Goal: Task Accomplishment & Management: Manage account settings

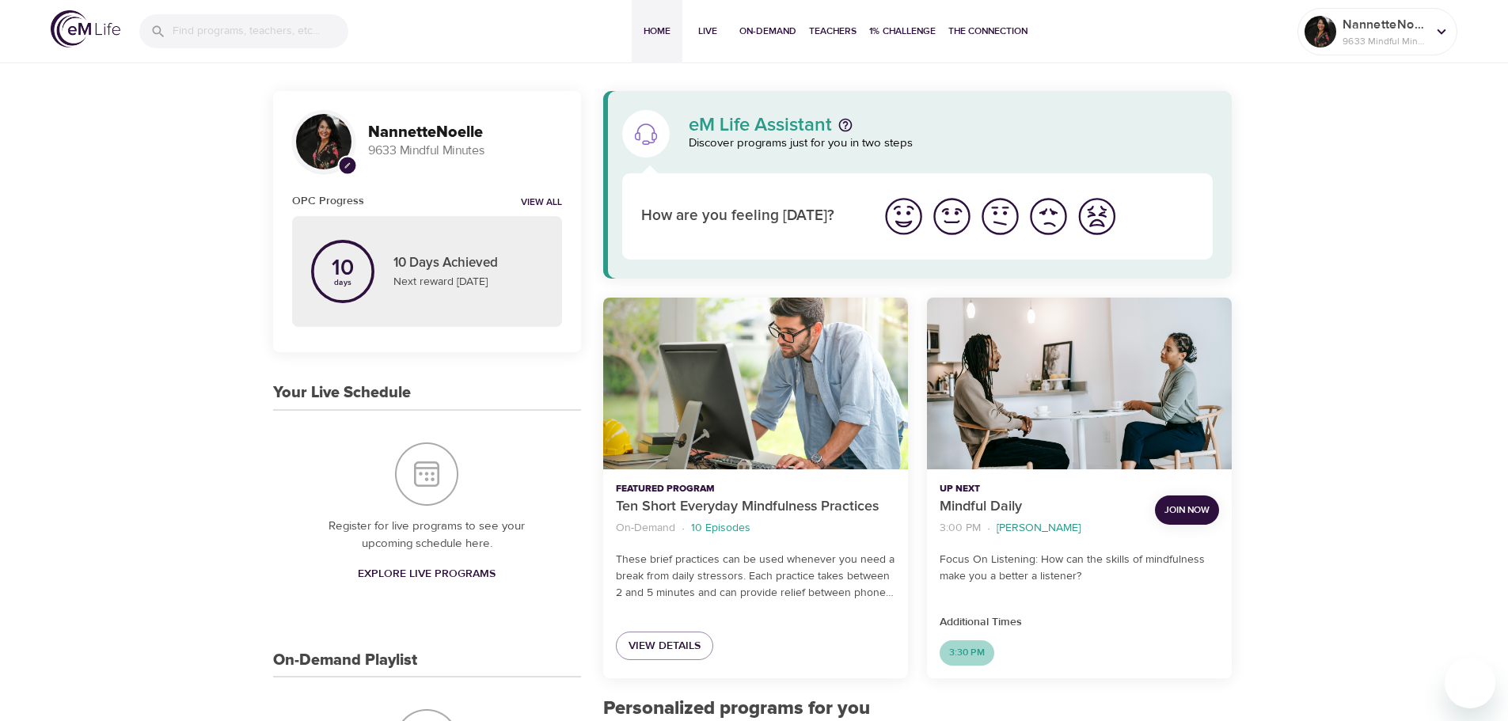
click at [962, 655] on span "3:30 PM" at bounding box center [967, 652] width 55 height 13
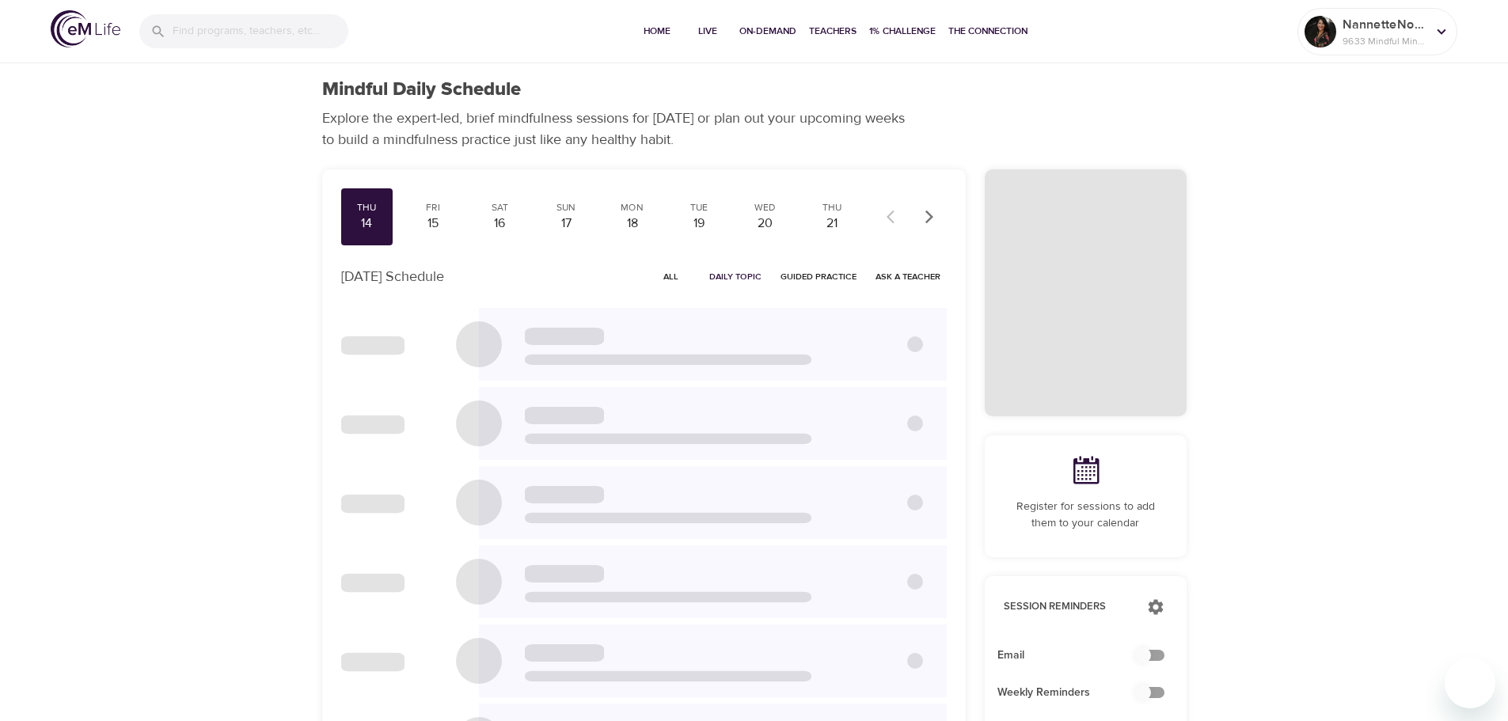
checkbox input "true"
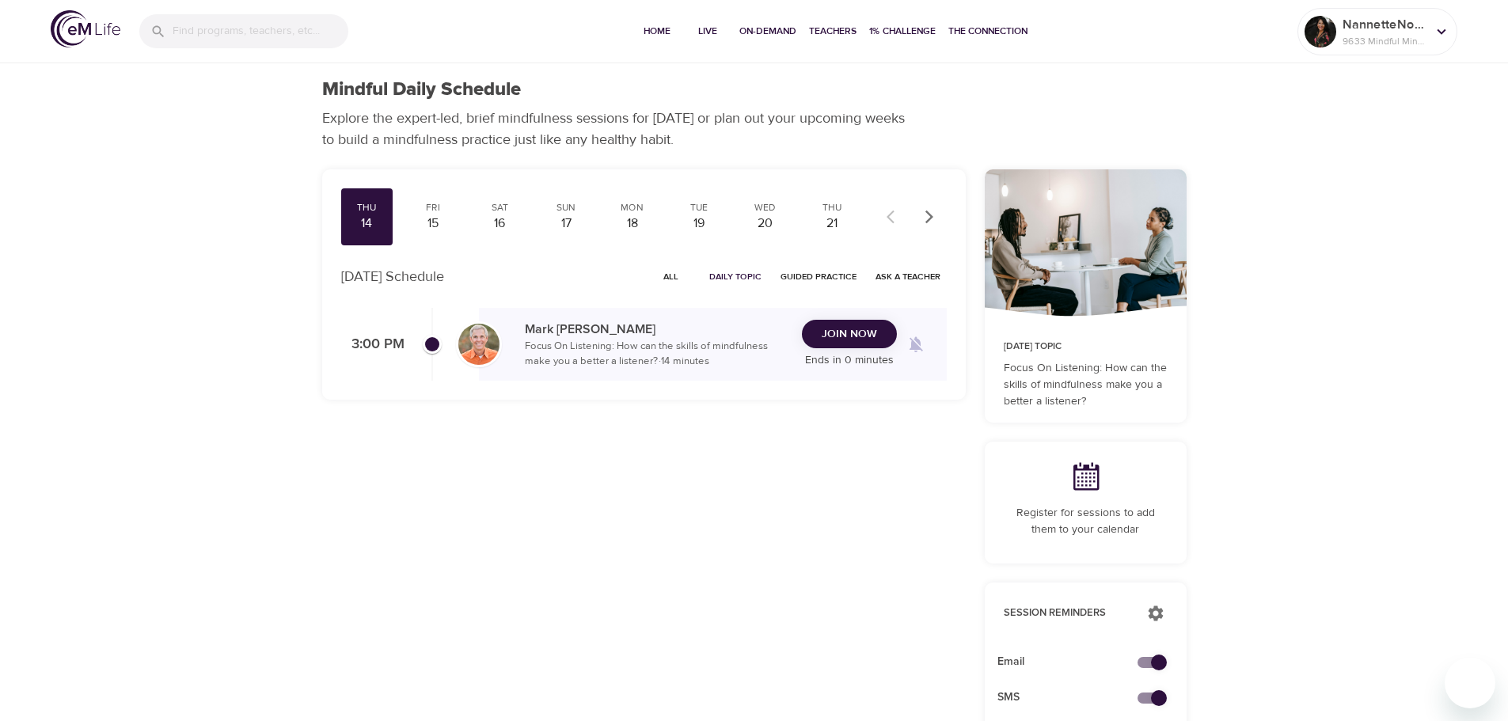
click at [383, 219] on div "14" at bounding box center [367, 224] width 40 height 18
click at [1283, 440] on div "Mindful Daily Schedule Explore the expert-led, brief mindfulness sessions for t…" at bounding box center [754, 697] width 1508 height 1395
click at [440, 231] on div "15" at bounding box center [433, 224] width 40 height 18
